Goal: Task Accomplishment & Management: Manage account settings

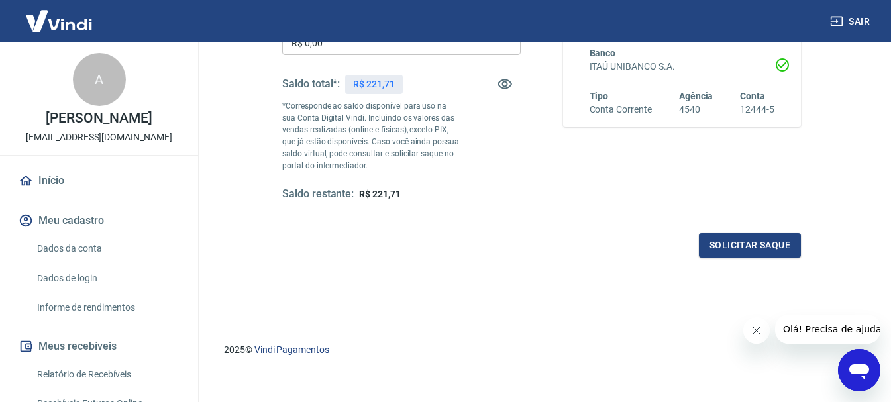
scroll to position [265, 0]
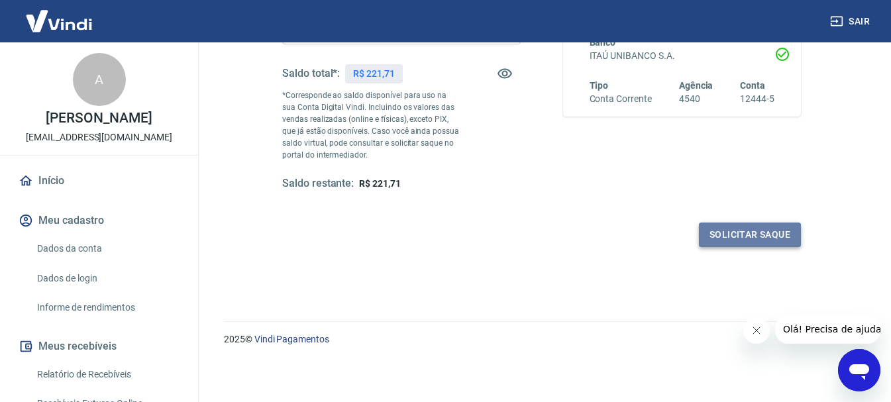
click at [756, 235] on button "Solicitar saque" at bounding box center [750, 235] width 102 height 25
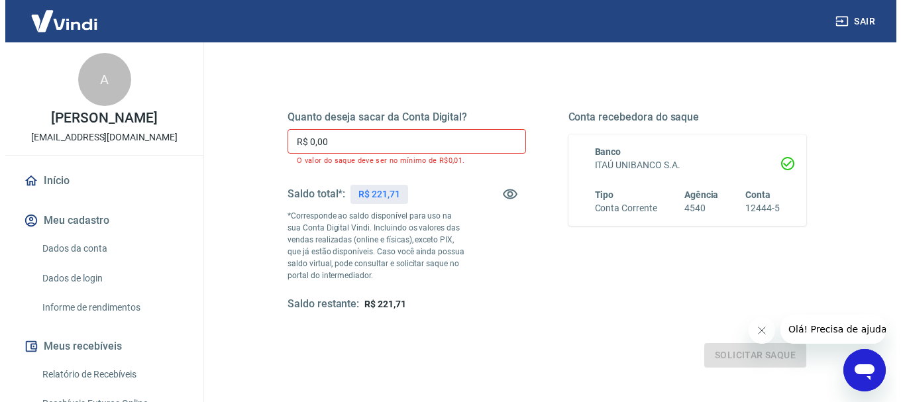
scroll to position [121, 0]
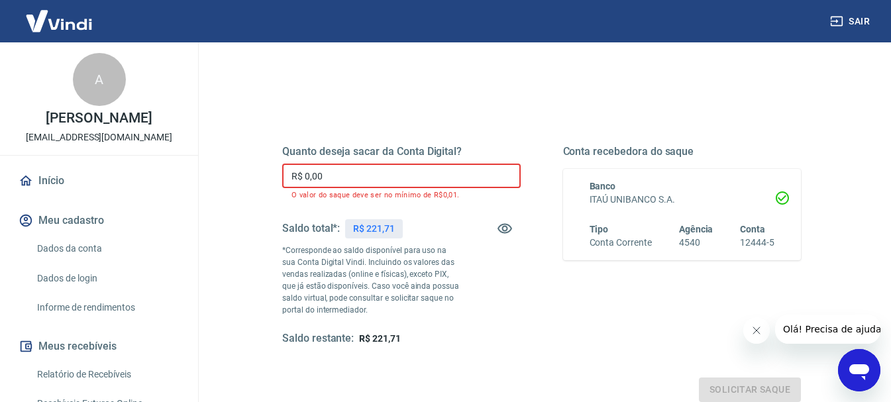
drag, startPoint x: 377, startPoint y: 167, endPoint x: 223, endPoint y: 127, distance: 159.4
click at [186, 168] on div "Sair A [PERSON_NAME] [EMAIL_ADDRESS][DOMAIN_NAME] Início Meu cadastro Dados da …" at bounding box center [445, 80] width 891 height 402
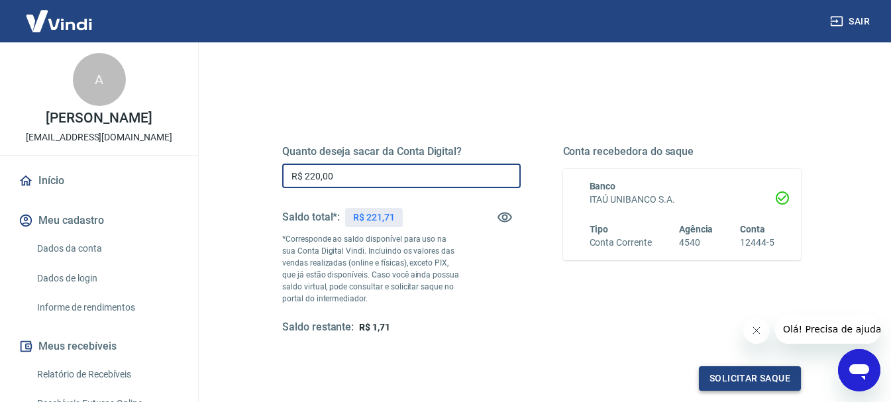
type input "R$ 220,00"
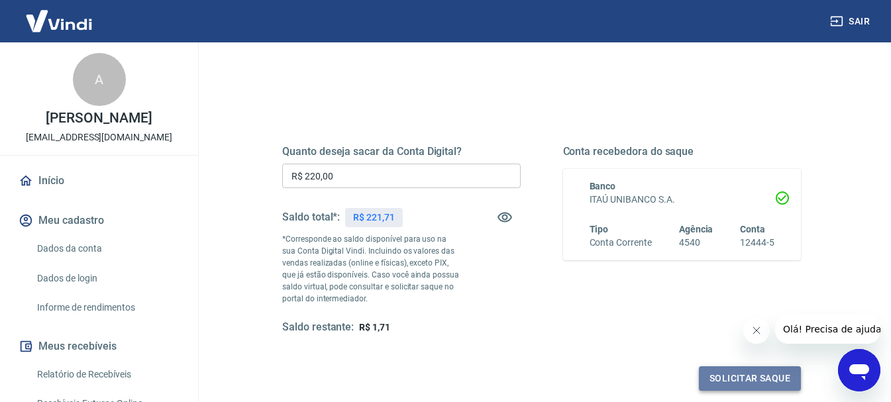
click at [756, 379] on button "Solicitar saque" at bounding box center [750, 378] width 102 height 25
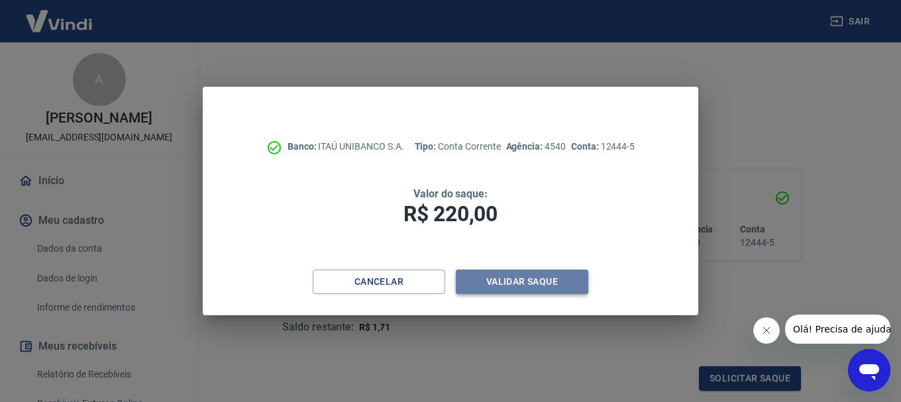
click at [529, 277] on button "Validar saque" at bounding box center [522, 282] width 133 height 25
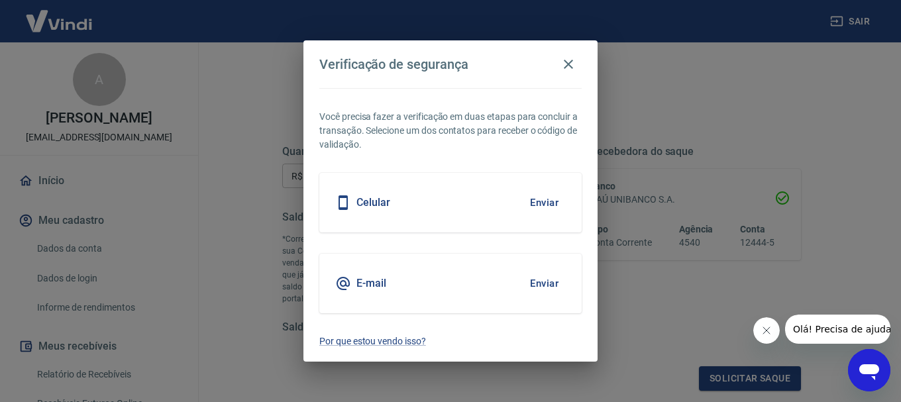
click at [382, 201] on h5 "Celular" at bounding box center [374, 202] width 34 height 13
click at [542, 201] on button "Enviar" at bounding box center [544, 203] width 43 height 28
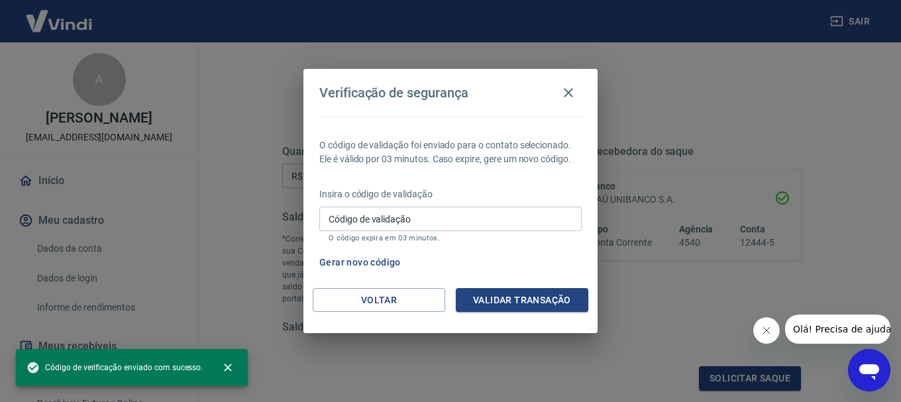
click at [327, 203] on div "Insira o código de validação Código de validação Código de validação O código e…" at bounding box center [450, 217] width 262 height 58
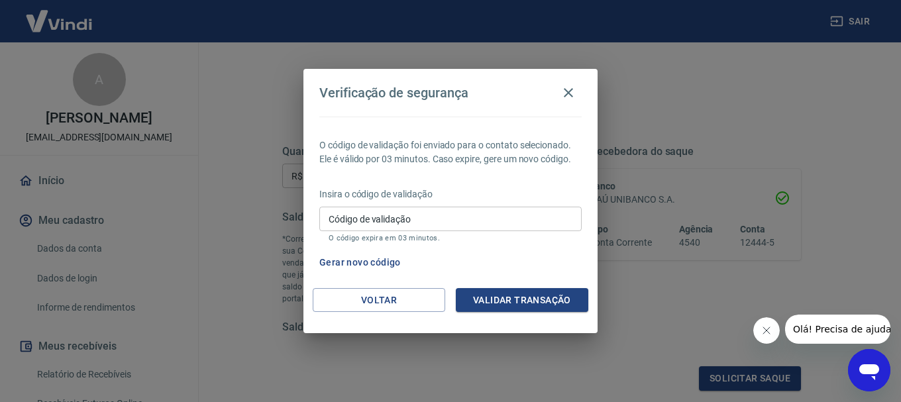
click at [327, 215] on input "Código de validação" at bounding box center [450, 219] width 262 height 25
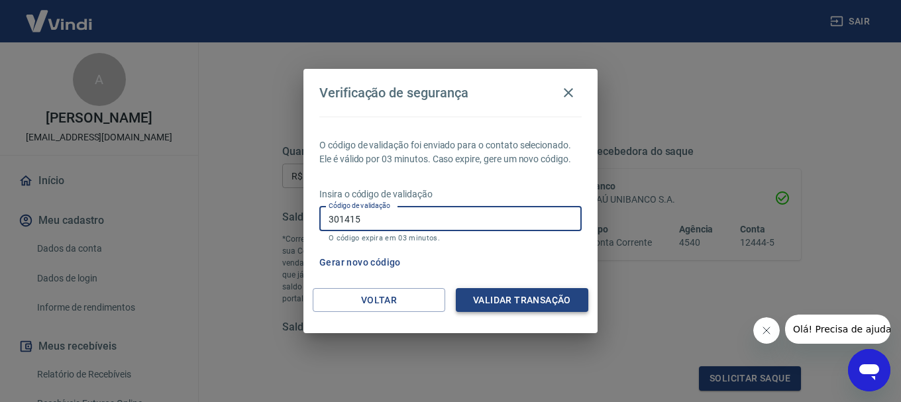
type input "301415"
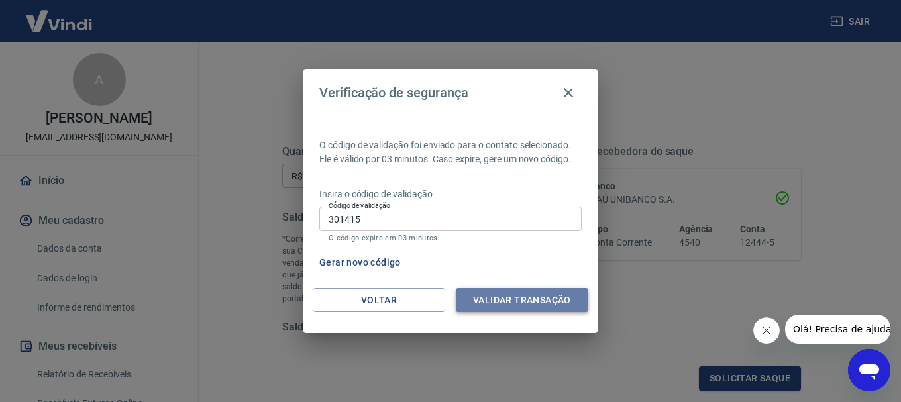
click at [542, 304] on button "Validar transação" at bounding box center [522, 300] width 133 height 25
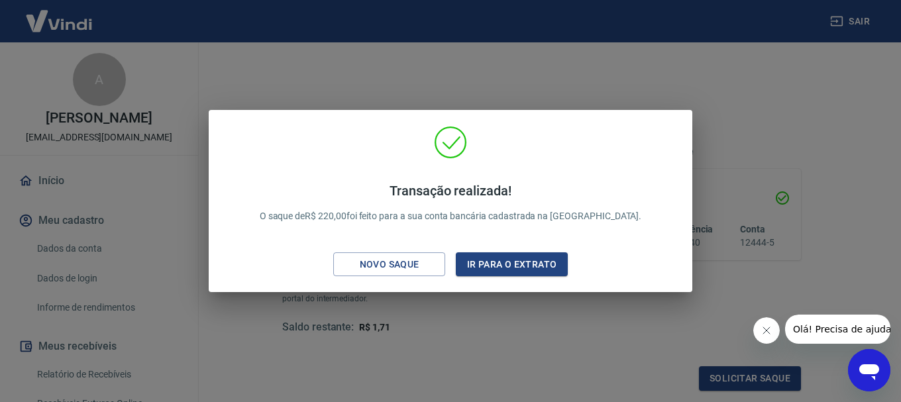
click at [823, 193] on div "Transação realizada! O saque de R$ 220,00 foi feito para a sua conta bancária c…" at bounding box center [450, 201] width 901 height 402
